Goal: Task Accomplishment & Management: Manage account settings

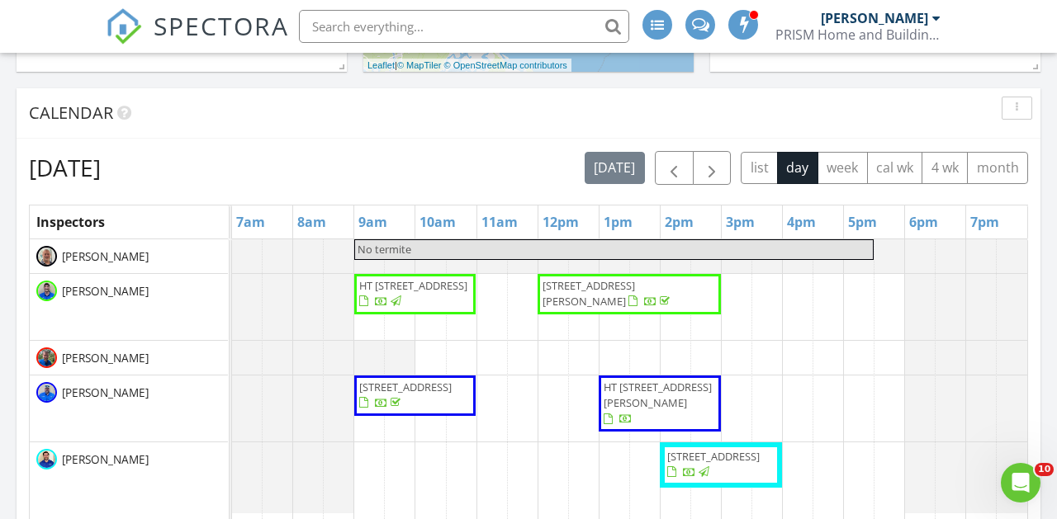
scroll to position [660, 0]
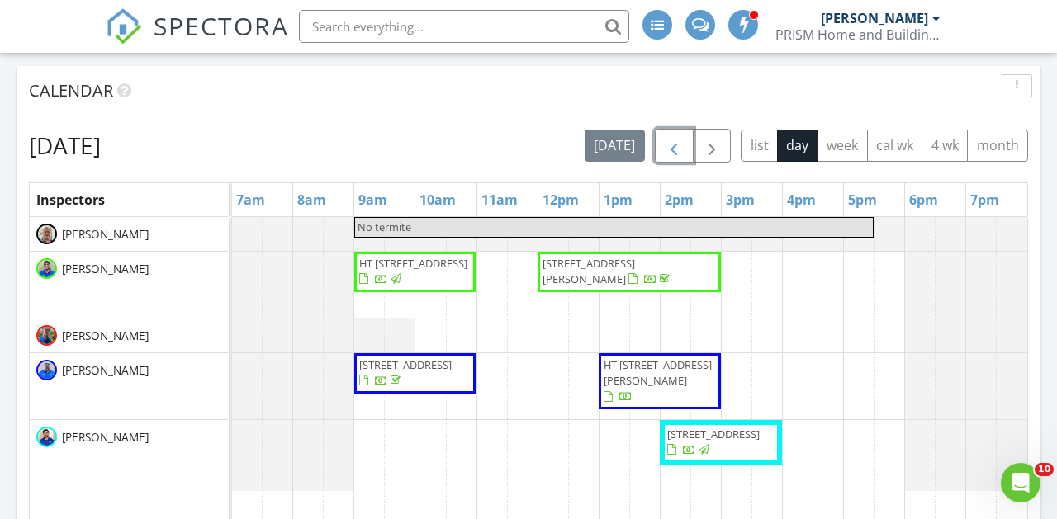
click at [678, 145] on span "button" at bounding box center [674, 146] width 20 height 20
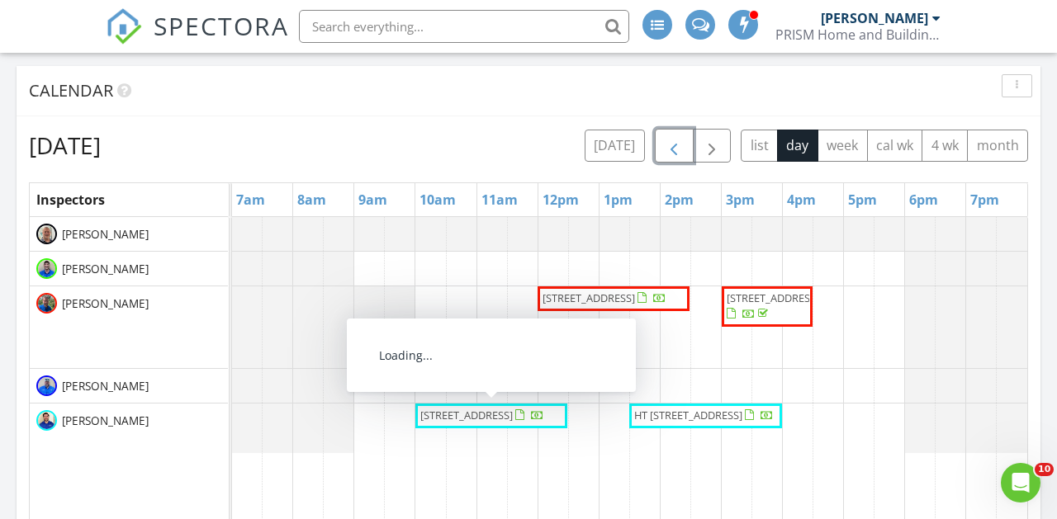
click at [516, 424] on span "103 Redan Dr, Savannah 31410" at bounding box center [482, 416] width 127 height 17
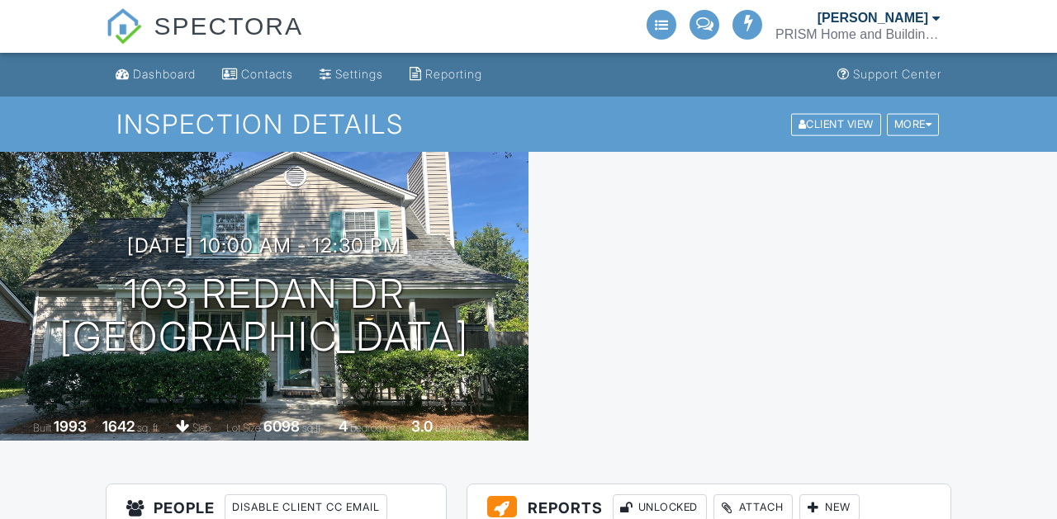
click at [636, 272] on div at bounding box center [792, 296] width 528 height 289
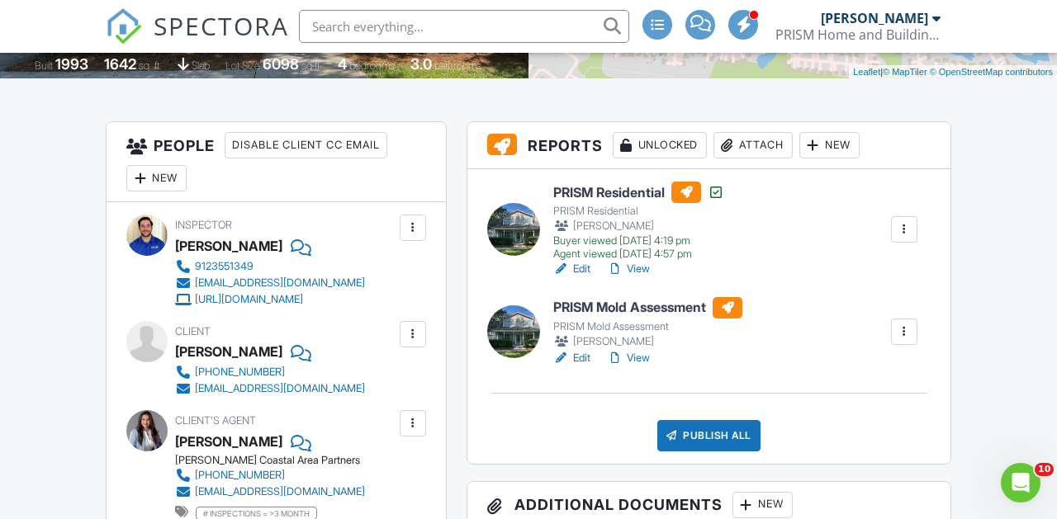
click at [638, 267] on link "View" at bounding box center [628, 269] width 43 height 17
